Goal: Information Seeking & Learning: Learn about a topic

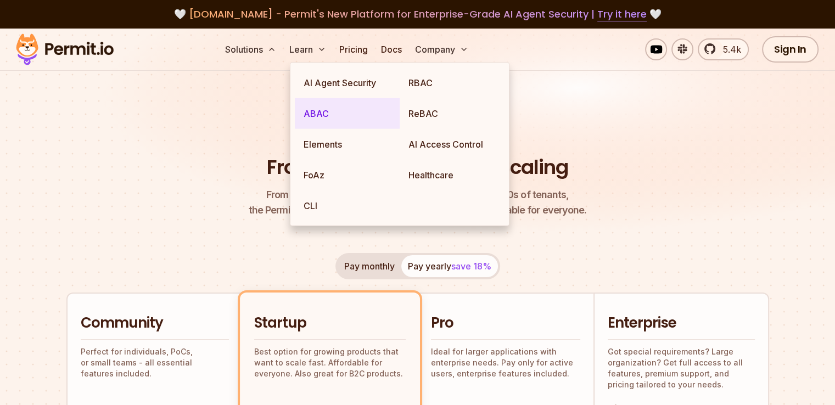
click at [318, 111] on link "ABAC" at bounding box center [347, 113] width 105 height 31
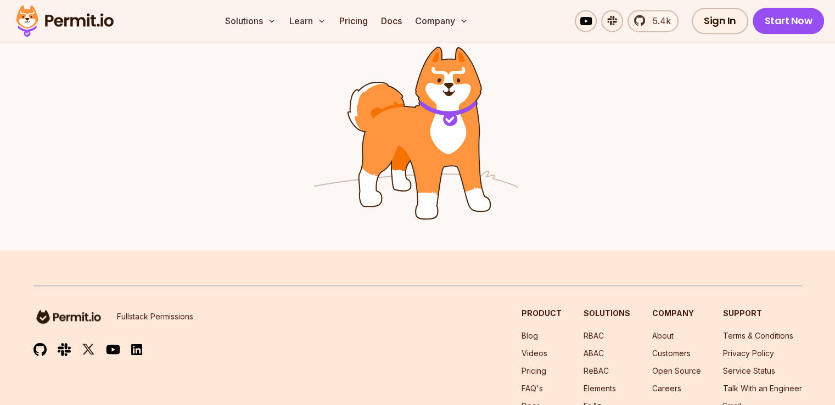
scroll to position [1895, 0]
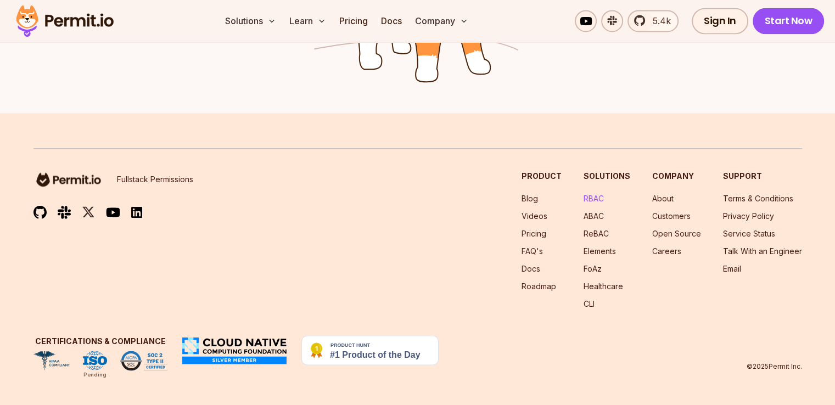
click at [584, 196] on link "RBAC" at bounding box center [594, 197] width 20 height 9
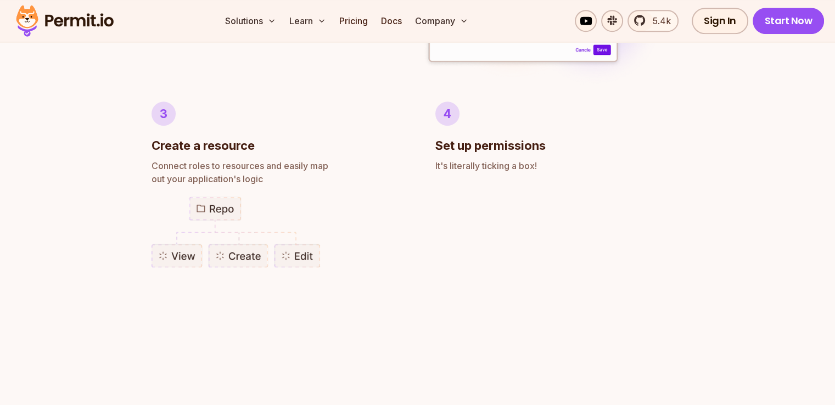
scroll to position [1153, 0]
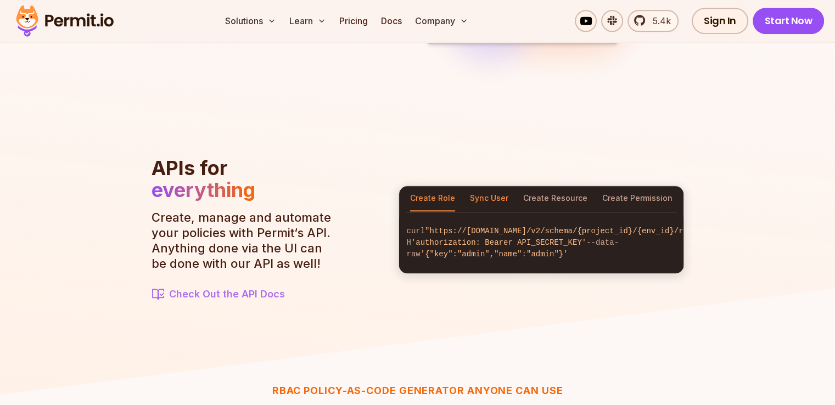
click at [500, 191] on button "Sync User" at bounding box center [489, 198] width 38 height 25
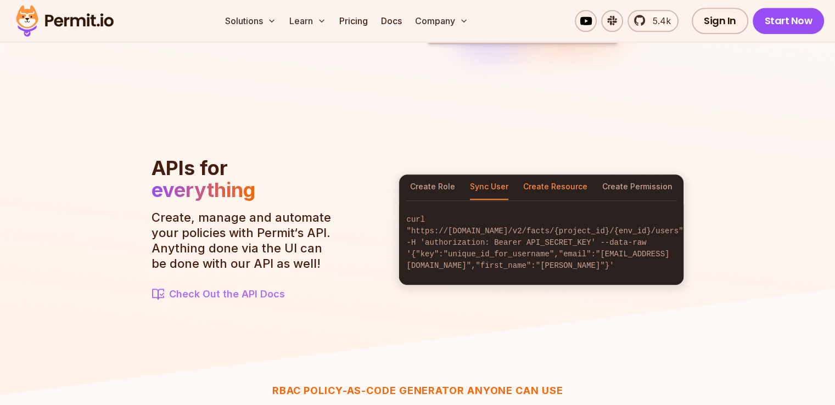
click at [559, 188] on button "Create Resource" at bounding box center [555, 187] width 64 height 25
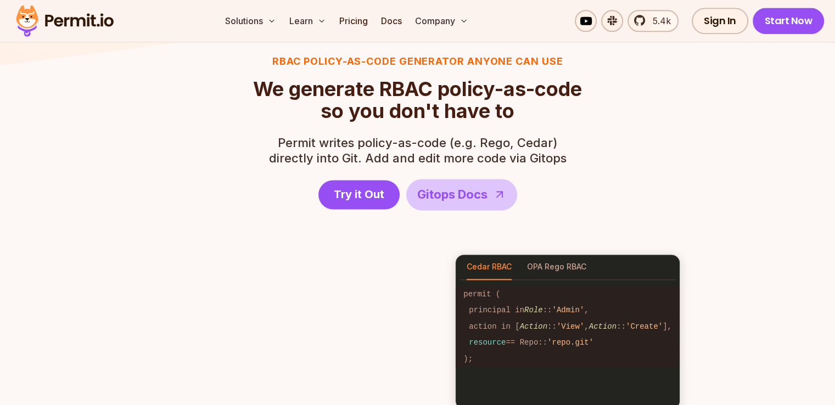
scroll to position [1647, 0]
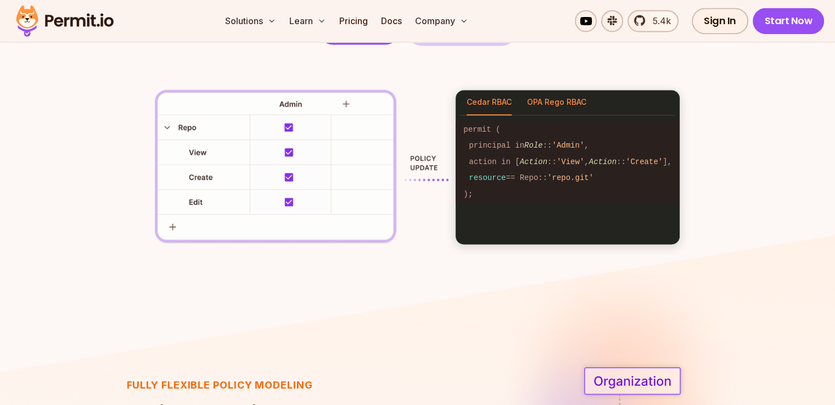
click at [556, 92] on button "OPA Rego RBAC" at bounding box center [556, 102] width 59 height 25
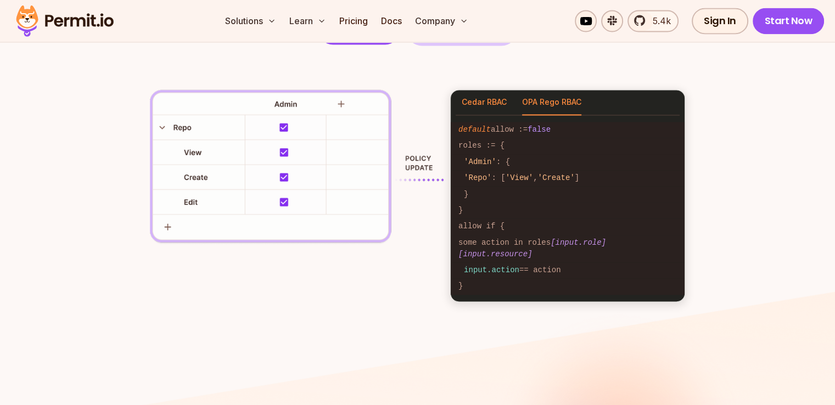
click at [496, 104] on button "Cedar RBAC" at bounding box center [484, 102] width 45 height 25
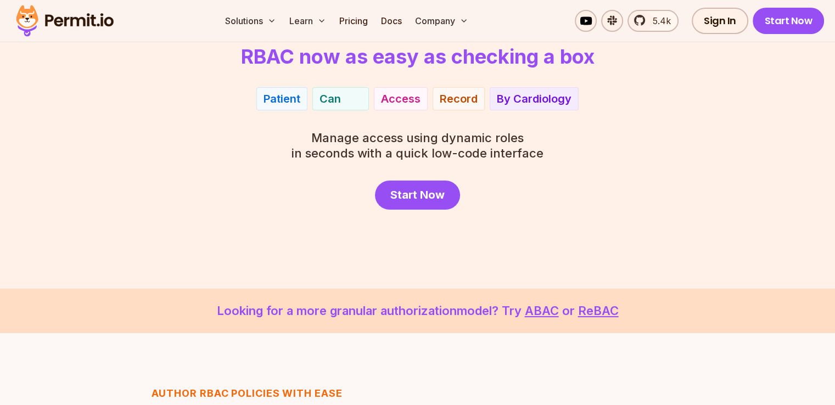
scroll to position [0, 0]
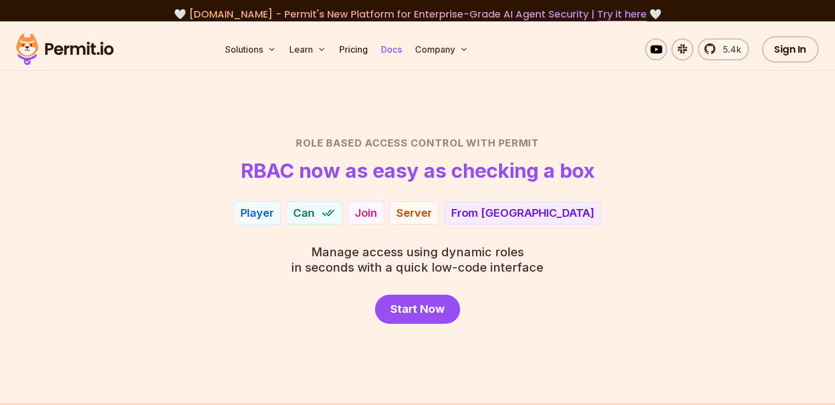
click at [406, 42] on link "Docs" at bounding box center [392, 49] width 30 height 22
